Goal: Task Accomplishment & Management: Manage account settings

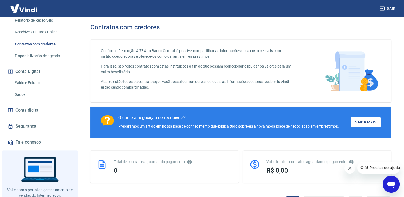
scroll to position [152, 0]
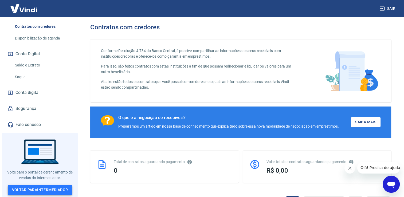
click at [58, 189] on link "Voltar para Intermediador" at bounding box center [40, 190] width 65 height 10
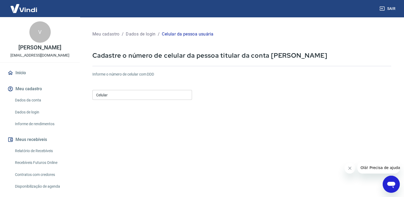
click at [140, 96] on input "Celular" at bounding box center [142, 95] width 100 height 10
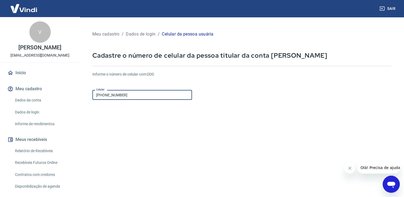
type input "(11) 94019-0605"
click at [178, 132] on form "Informe o número de celular com DDD Celular (11) 94019-0605 Celular Continuar C…" at bounding box center [241, 145] width 299 height 156
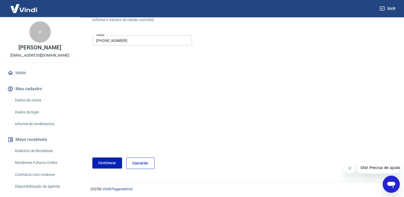
scroll to position [55, 0]
click at [105, 163] on button "Continuar" at bounding box center [107, 161] width 30 height 11
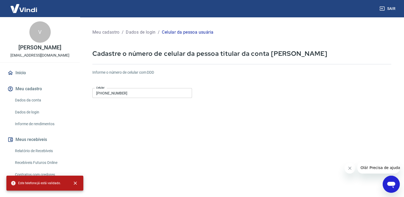
scroll to position [0, 0]
